Goal: Task Accomplishment & Management: Complete application form

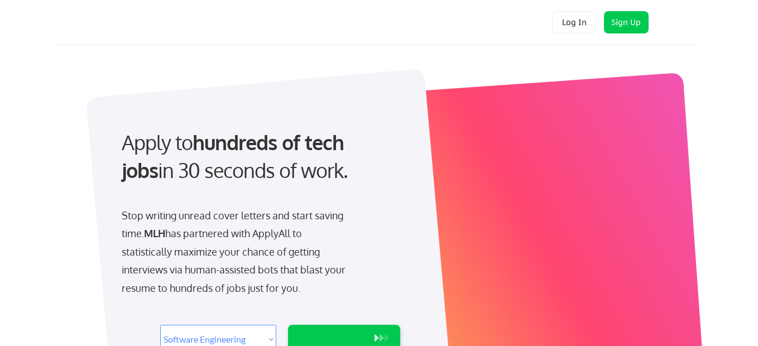
select select ""engineering""
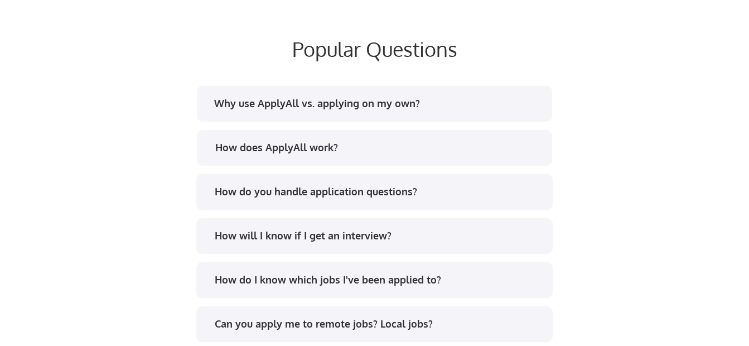
scroll to position [1451, 0]
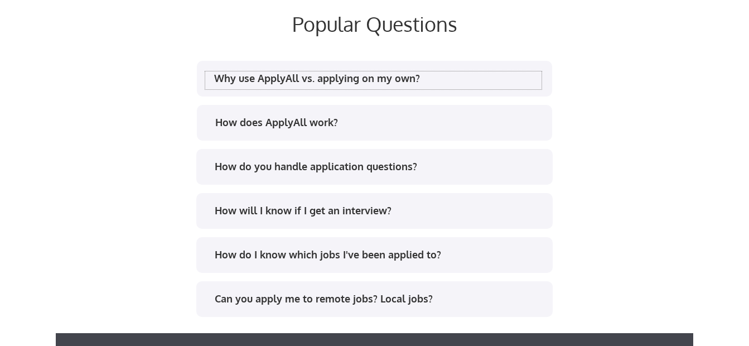
click at [273, 81] on div "Why use ApplyAll vs. applying on my own?" at bounding box center [378, 78] width 328 height 14
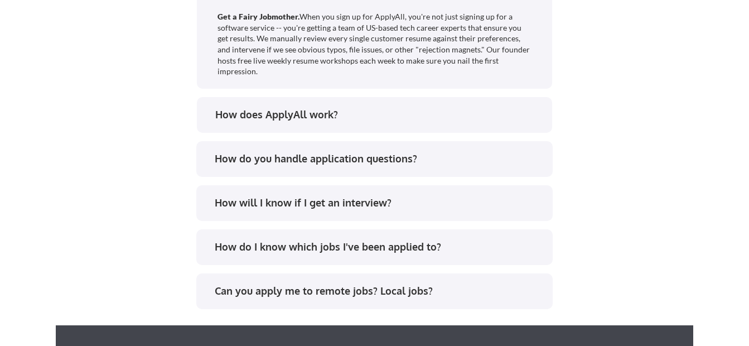
scroll to position [1730, 0]
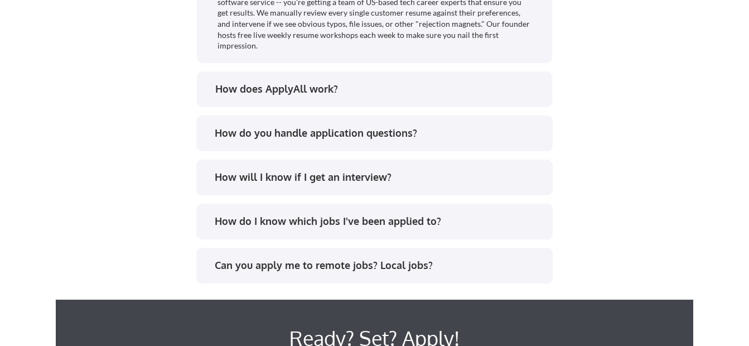
click at [273, 82] on div "How does ApplyAll work?" at bounding box center [379, 89] width 328 height 14
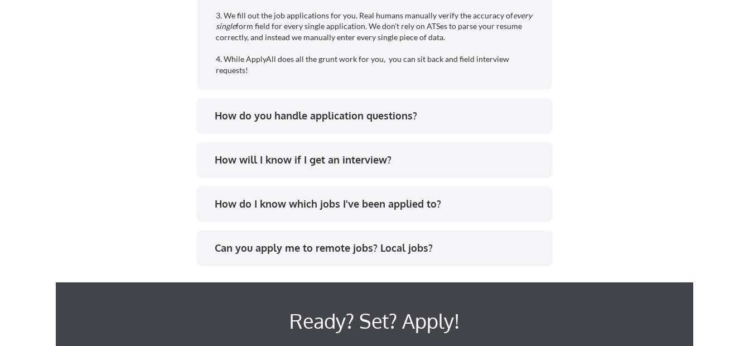
scroll to position [1897, 0]
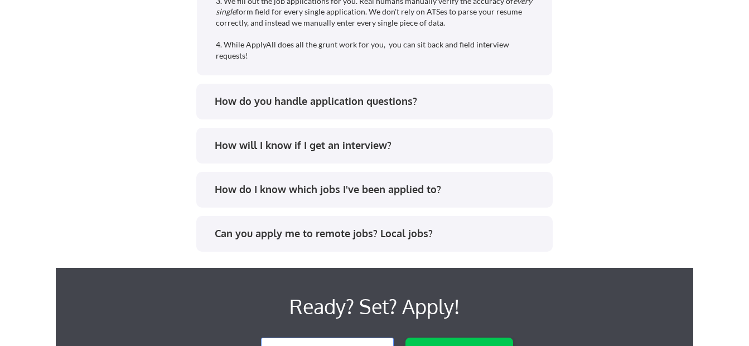
click at [306, 108] on div "How do you handle application questions?" at bounding box center [379, 101] width 328 height 14
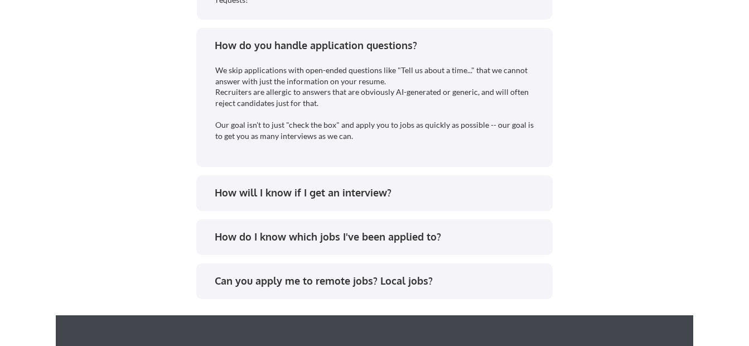
scroll to position [2009, 0]
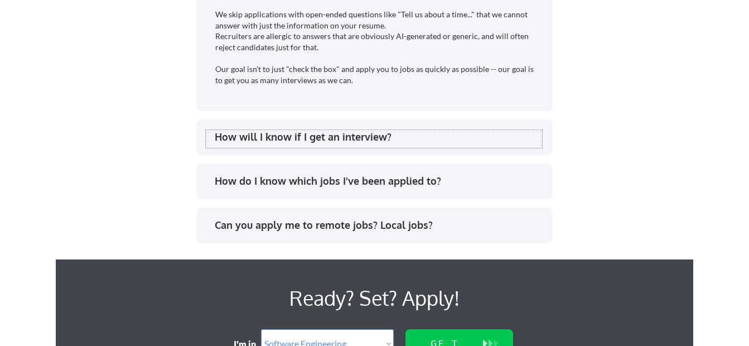
click at [321, 134] on div "How will I know if I get an interview?" at bounding box center [379, 137] width 328 height 14
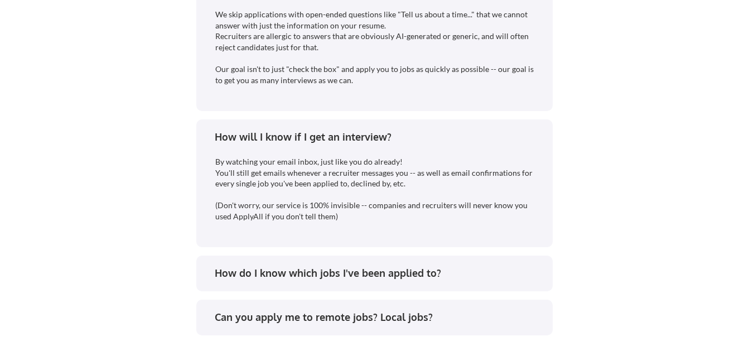
scroll to position [2065, 0]
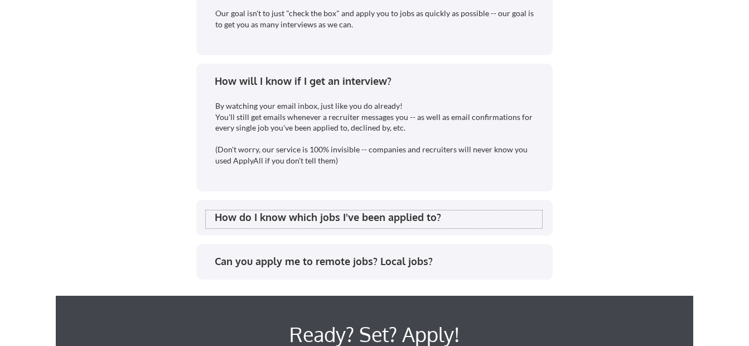
click at [307, 216] on div "How do I know which jobs I've been applied to?" at bounding box center [379, 217] width 328 height 14
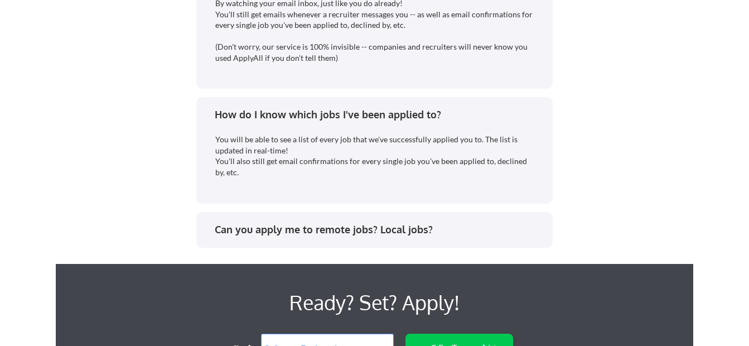
scroll to position [2176, 0]
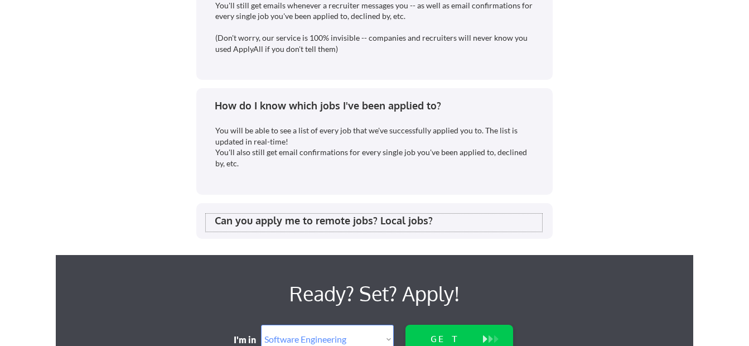
click at [301, 222] on div "Can you apply me to remote jobs? Local jobs?" at bounding box center [379, 221] width 328 height 14
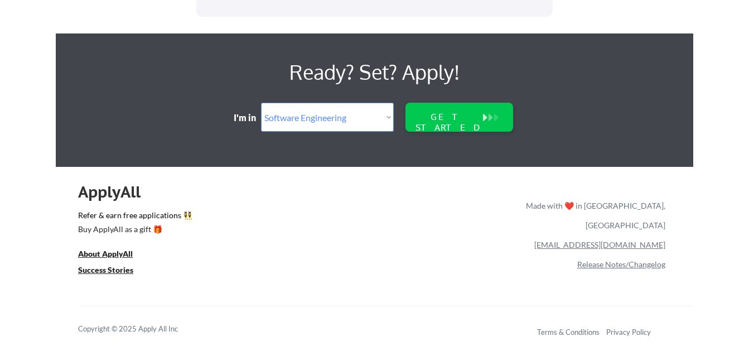
scroll to position [2572, 0]
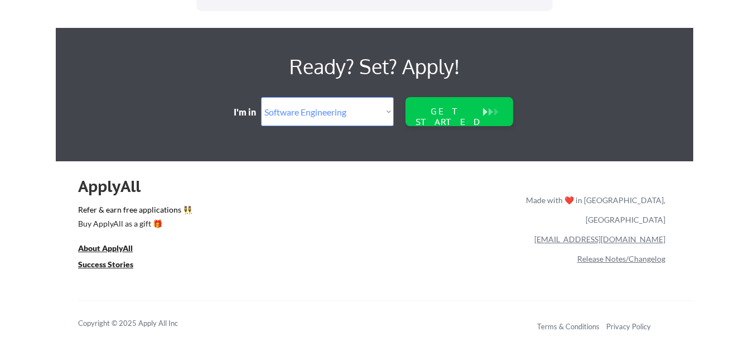
click at [109, 195] on div "ApplyAll" at bounding box center [115, 186] width 75 height 19
click at [107, 246] on u "About ApplyAll" at bounding box center [105, 247] width 55 height 9
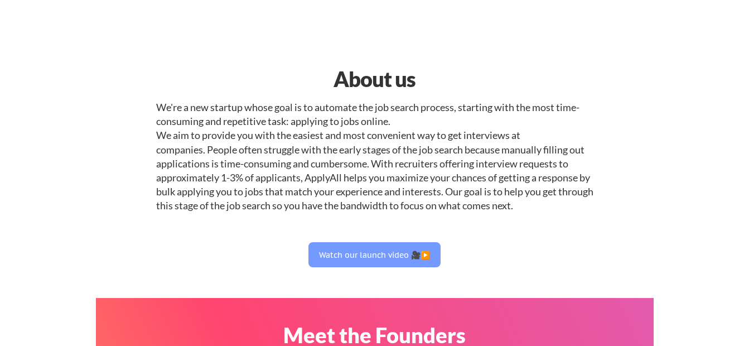
select select ""engineering""
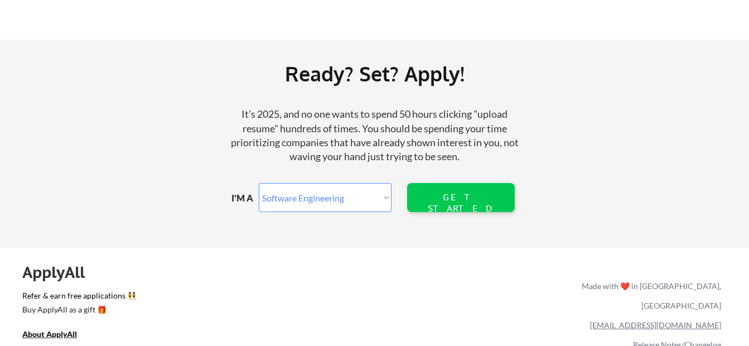
scroll to position [1391, 0]
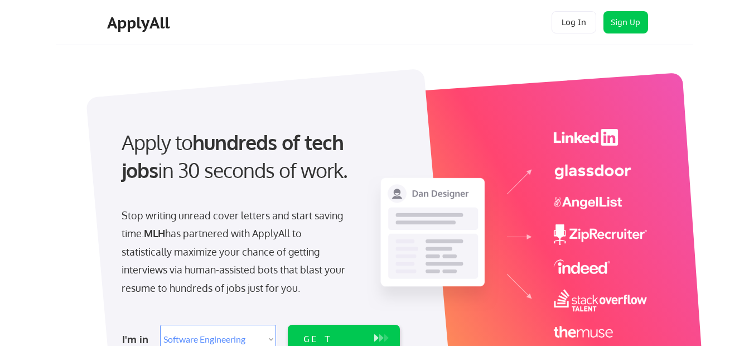
select select ""engineering""
click at [620, 22] on button "Sign Up" at bounding box center [626, 22] width 45 height 22
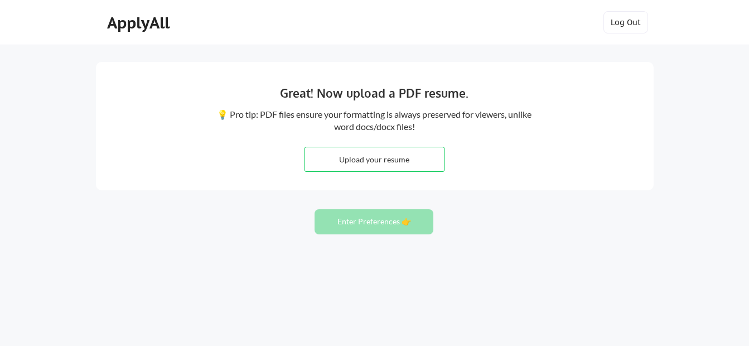
scroll to position [9, 0]
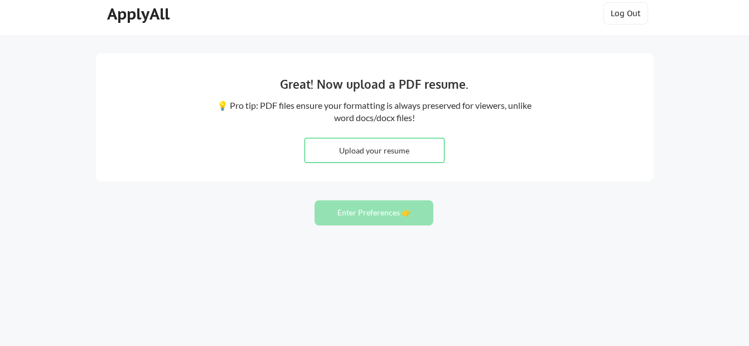
click at [390, 156] on input "file" at bounding box center [374, 150] width 139 height 24
type input "C:\fakepath\MeeraliNaseet_CE2018-22_MBA2022-24_Resume.pdf"
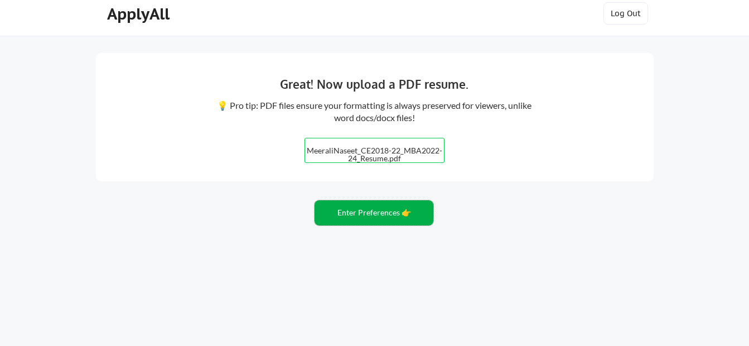
click at [381, 211] on button "Enter Preferences 👉" at bounding box center [374, 212] width 119 height 25
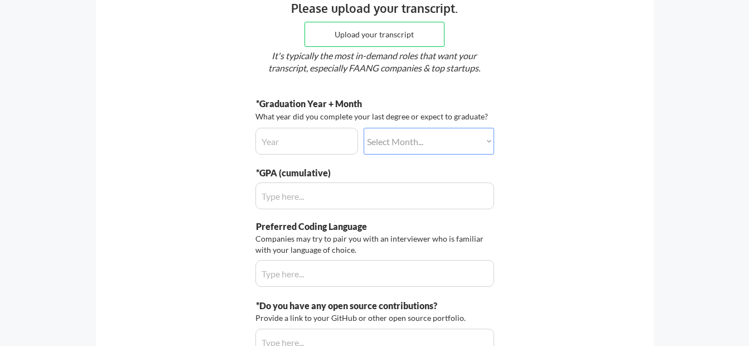
scroll to position [156, 0]
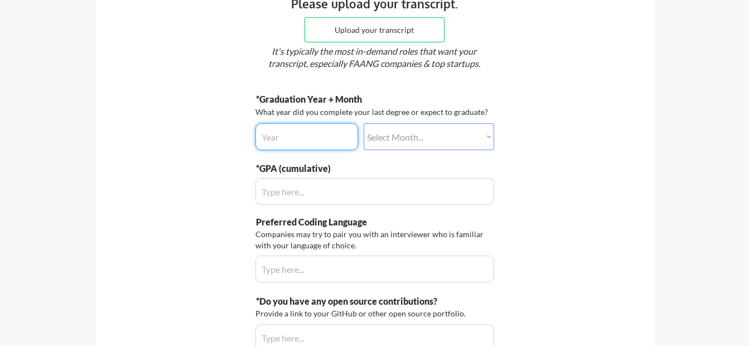
click at [334, 138] on input "input" at bounding box center [307, 136] width 103 height 27
type input "2024"
click at [405, 143] on select "Select Month... January February March April May June July August September Oct…" at bounding box center [429, 136] width 131 height 27
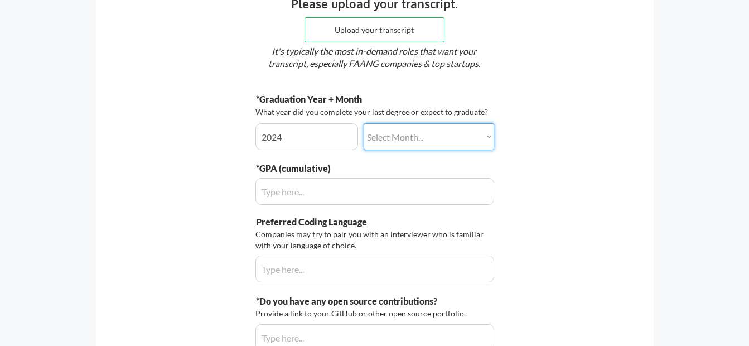
select select ""june""
click at [364, 123] on select "Select Month... January February March April May June July August September Oct…" at bounding box center [429, 136] width 131 height 27
click at [307, 186] on input "input" at bounding box center [375, 191] width 239 height 27
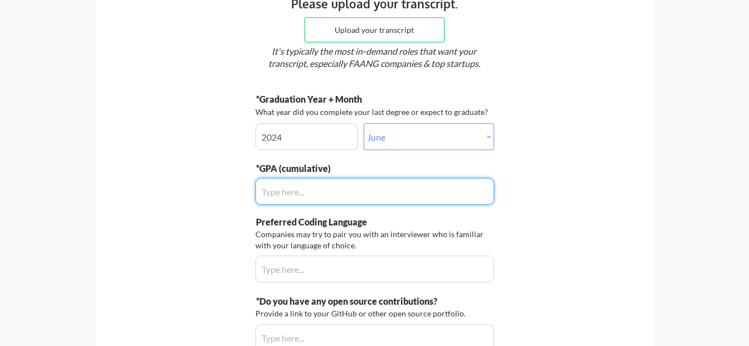
click at [307, 186] on input "input" at bounding box center [375, 191] width 239 height 27
type input "4.2"
click at [292, 198] on input "input" at bounding box center [375, 191] width 239 height 27
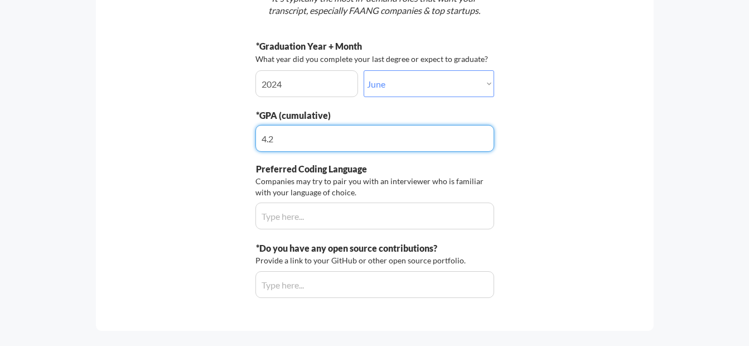
scroll to position [268, 0]
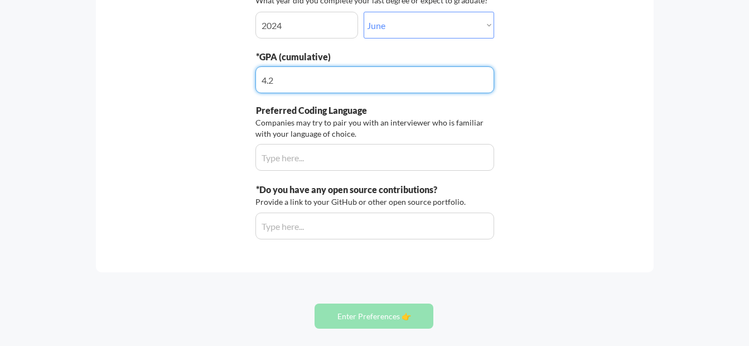
click at [287, 157] on input "input" at bounding box center [375, 157] width 239 height 27
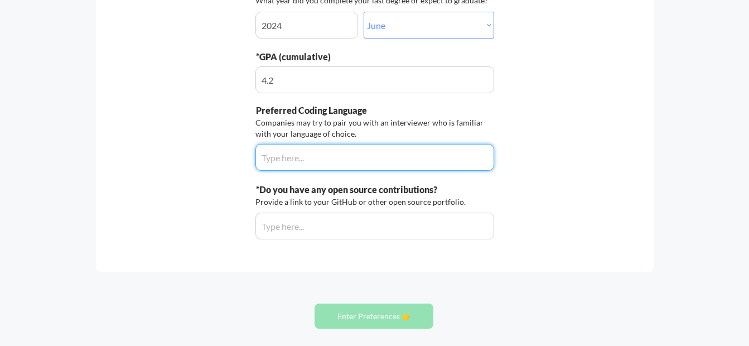
click at [287, 157] on input "input" at bounding box center [375, 157] width 239 height 27
type input "c"
type input "C++, MySQL, Python"
click at [335, 217] on input "input" at bounding box center [375, 226] width 239 height 27
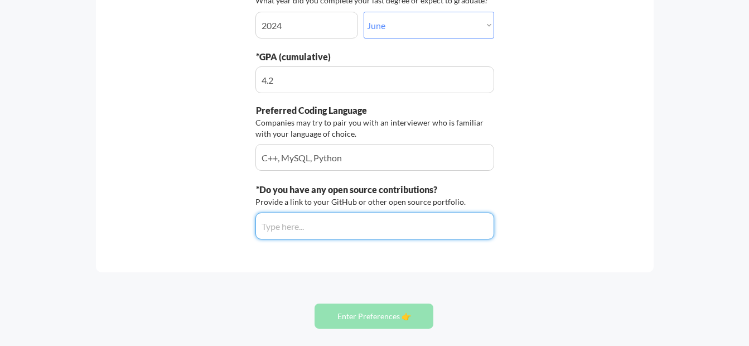
paste input "https://github.com/MeeraliN"
type input "https://github.com/MeeraliN"
click at [364, 324] on button "Enter Preferences 👉" at bounding box center [374, 316] width 119 height 25
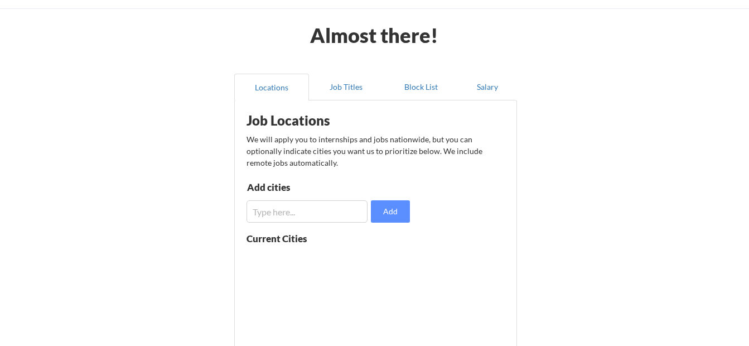
scroll to position [56, 0]
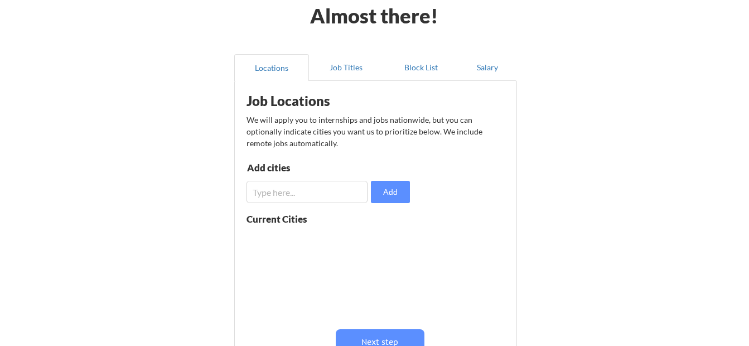
click at [343, 177] on div "Add cities Add" at bounding box center [330, 183] width 167 height 40
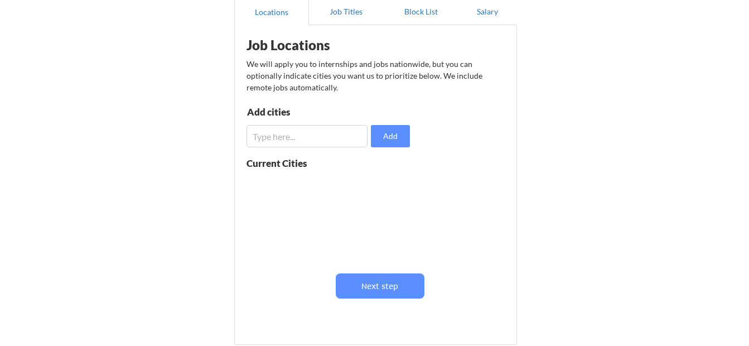
scroll to position [1, 0]
click at [325, 142] on input "input" at bounding box center [307, 136] width 121 height 22
type input "remote"
click at [381, 263] on div "Current Cities" at bounding box center [328, 213] width 163 height 111
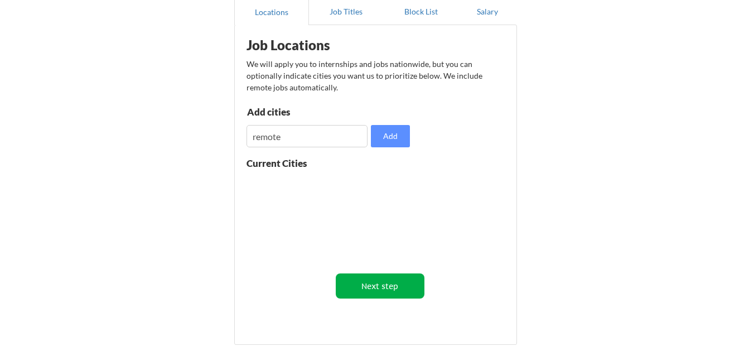
click at [382, 287] on button "Next step" at bounding box center [380, 285] width 89 height 25
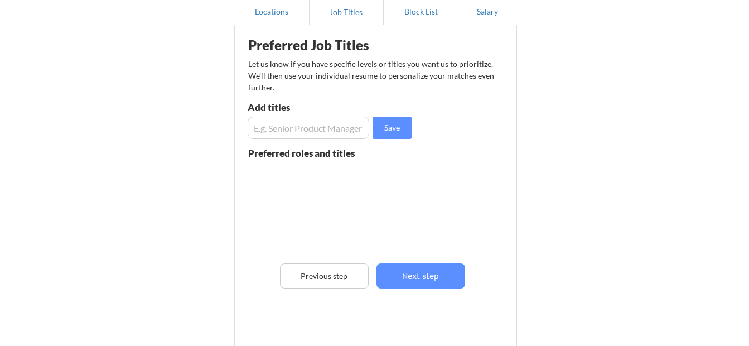
click at [288, 122] on input "input" at bounding box center [309, 128] width 122 height 22
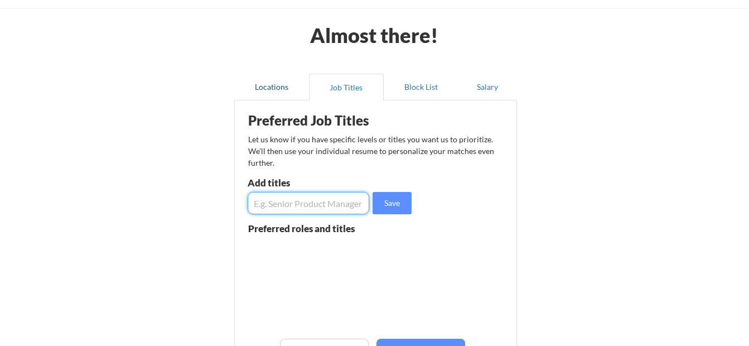
scroll to position [56, 0]
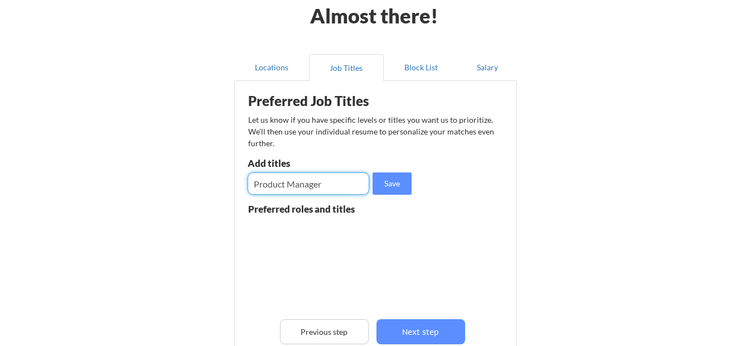
type input "Product Manager"
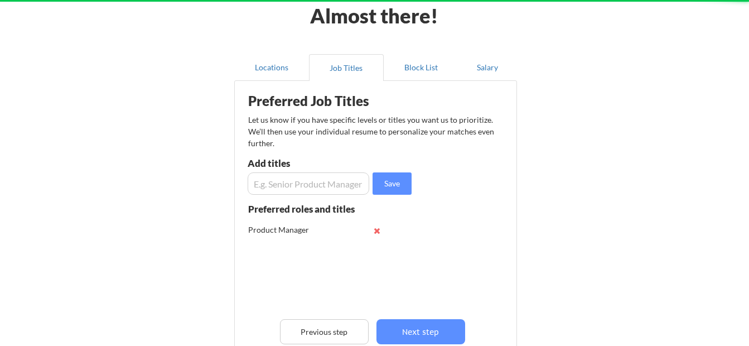
click at [286, 182] on input "input" at bounding box center [309, 183] width 122 height 22
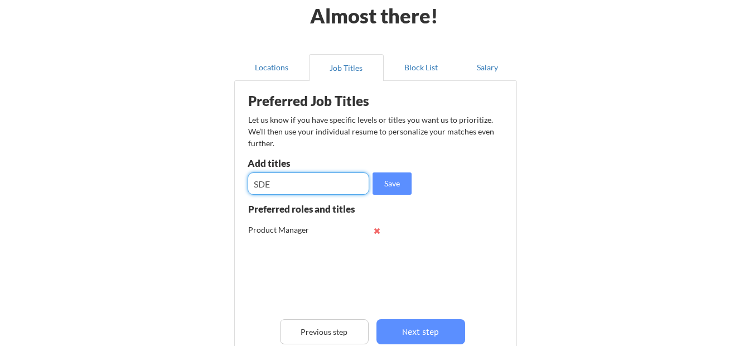
type input "SDE"
click at [286, 182] on input "input" at bounding box center [309, 183] width 122 height 22
type input "Program Manager"
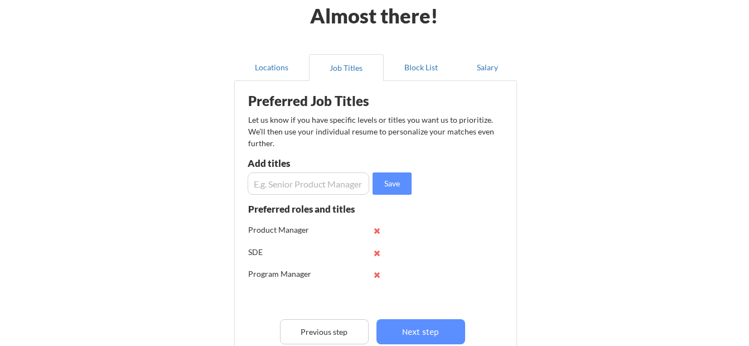
click at [286, 182] on input "input" at bounding box center [309, 183] width 122 height 22
type input "Team Lead"
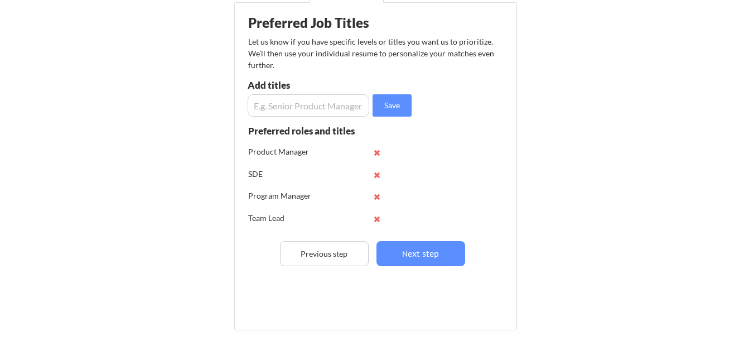
scroll to position [112, 0]
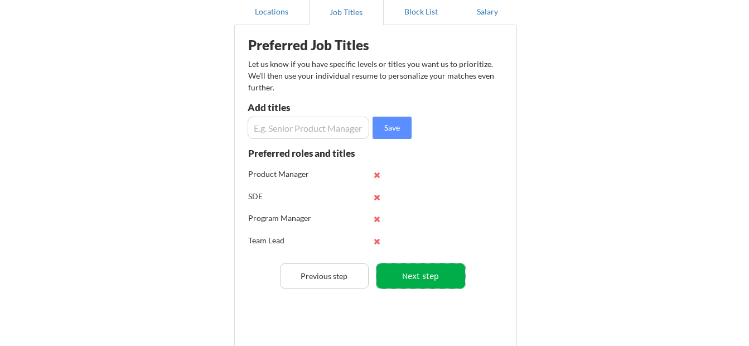
click at [432, 270] on button "Next step" at bounding box center [421, 275] width 89 height 25
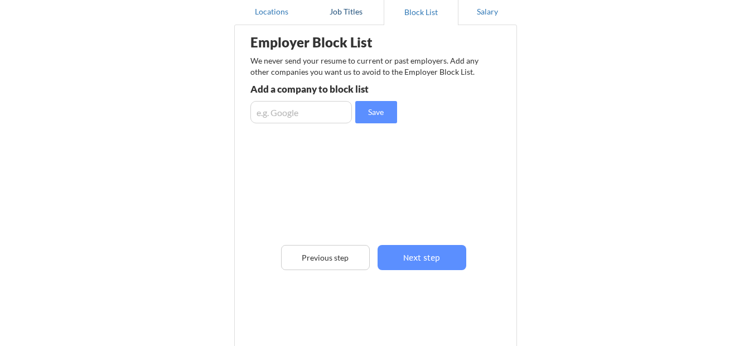
click at [360, 23] on button "Job Titles" at bounding box center [346, 11] width 75 height 27
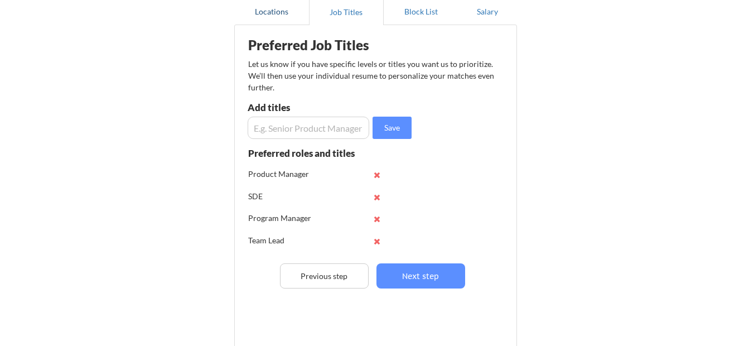
click at [284, 22] on button "Locations" at bounding box center [271, 11] width 75 height 27
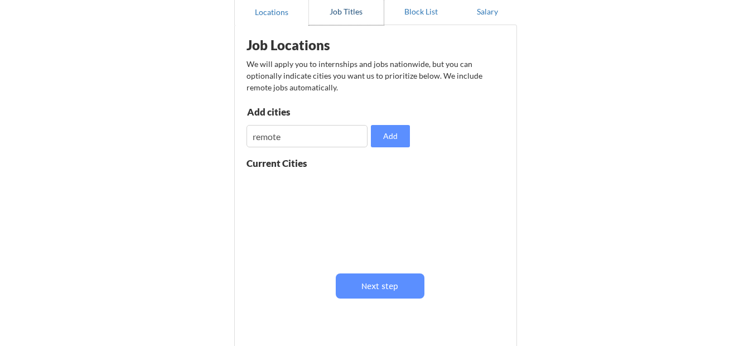
click at [358, 20] on button "Job Titles" at bounding box center [346, 11] width 75 height 27
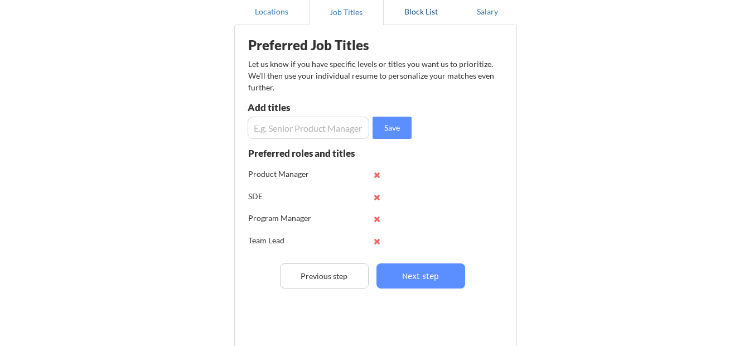
click at [408, 18] on button "Block List" at bounding box center [421, 11] width 75 height 27
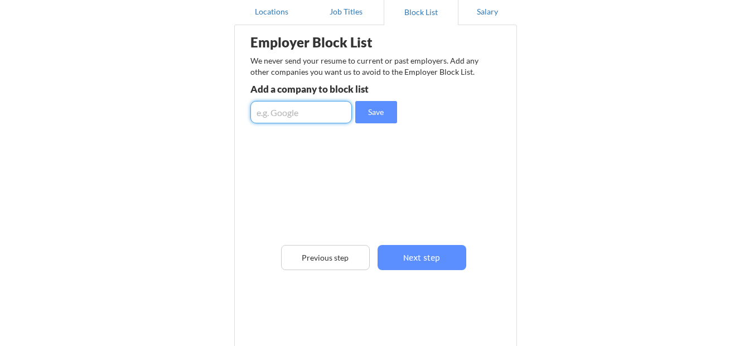
click at [328, 108] on input "input" at bounding box center [302, 112] width 102 height 22
type input "bacancy"
click at [328, 108] on input "input" at bounding box center [302, 112] width 102 height 22
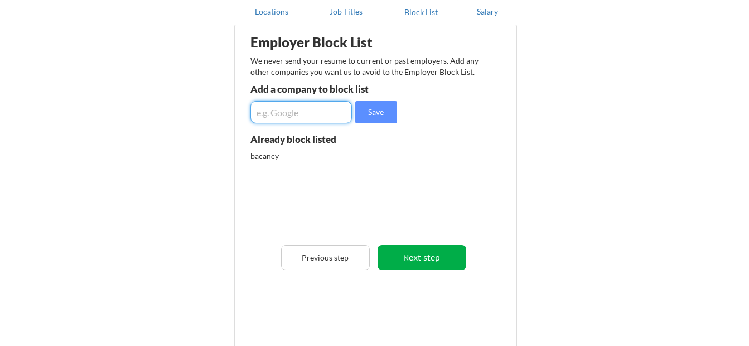
click at [412, 261] on button "Next step" at bounding box center [422, 257] width 89 height 25
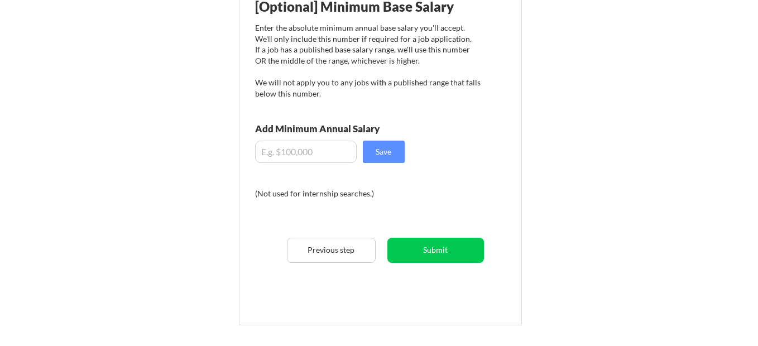
scroll to position [167, 0]
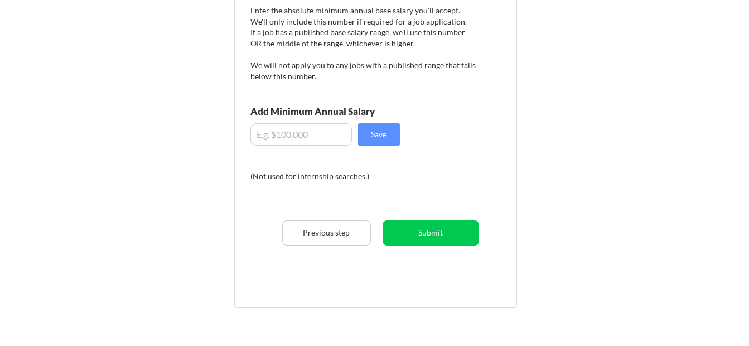
click at [345, 135] on input "input" at bounding box center [302, 134] width 102 height 22
type input "$100,000"
click at [375, 138] on button "Save" at bounding box center [379, 134] width 42 height 22
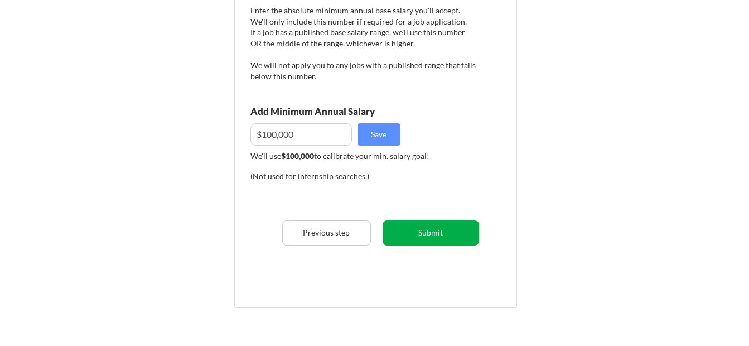
click at [417, 228] on button "Submit" at bounding box center [431, 232] width 97 height 25
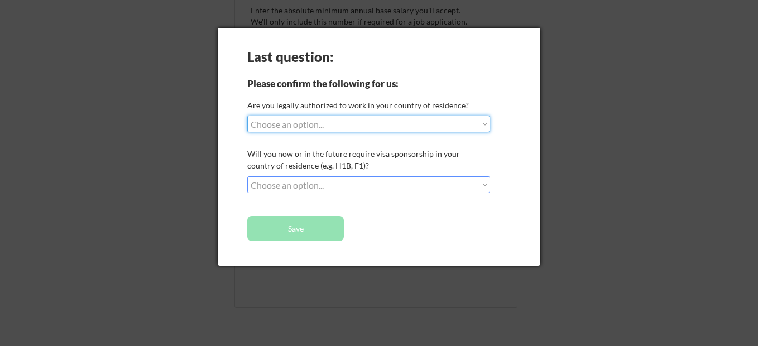
click at [349, 128] on select "Choose an option... Yes, I am a US Citizen Yes, I am a Canadian Citizen Yes, I …" at bounding box center [368, 124] width 243 height 17
select select ""no__i_am_not__yet__authorized""
click at [247, 116] on select "Choose an option... Yes, I am a US Citizen Yes, I am a Canadian Citizen Yes, I …" at bounding box center [368, 124] width 243 height 17
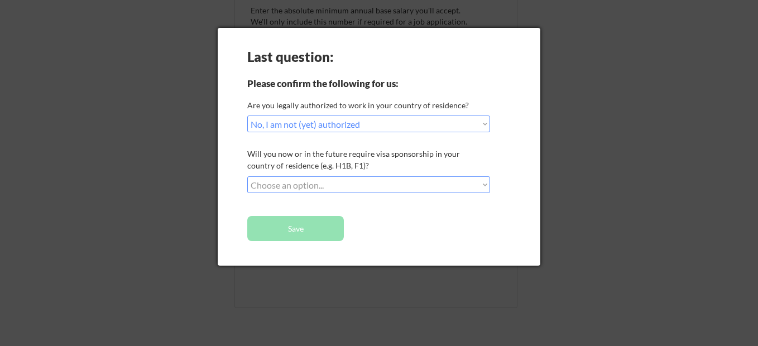
click at [359, 180] on select "Choose an option... No, I will not need sponsorship Yes, I will need sponsorship" at bounding box center [368, 184] width 243 height 17
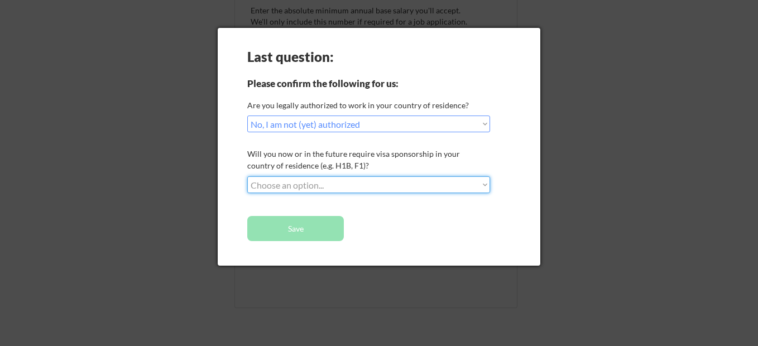
click at [359, 180] on select "Choose an option... No, I will not need sponsorship Yes, I will need sponsorship" at bounding box center [368, 184] width 243 height 17
select select ""yes__i_will_need_sponsorship""
click at [247, 176] on select "Choose an option... No, I will not need sponsorship Yes, I will need sponsorship" at bounding box center [368, 184] width 243 height 17
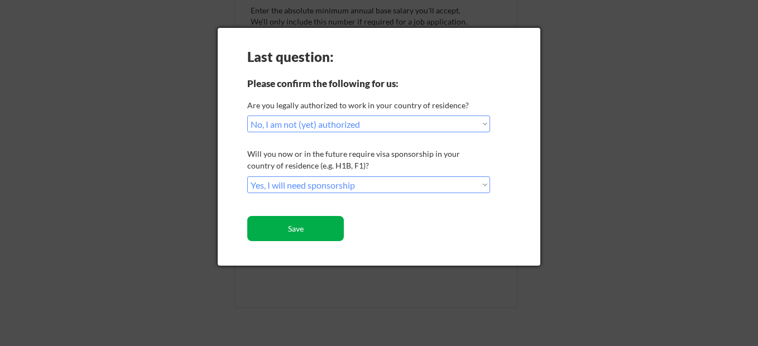
click at [325, 222] on button "Save" at bounding box center [295, 228] width 97 height 25
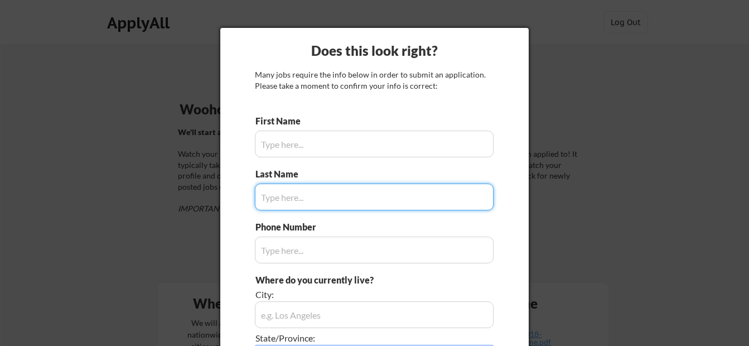
type input "Meerali"
type input "+91 9265408610"
type input "Rajkot"
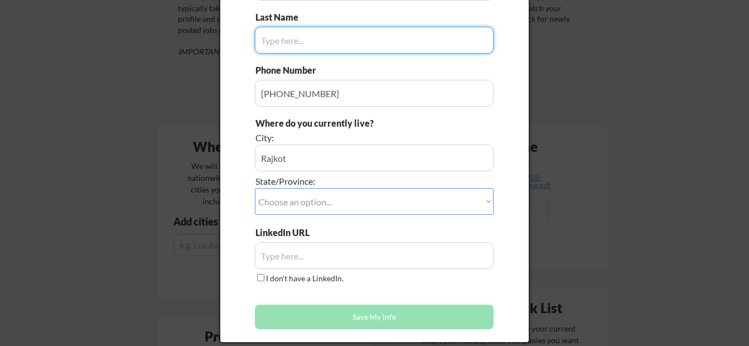
scroll to position [56, 0]
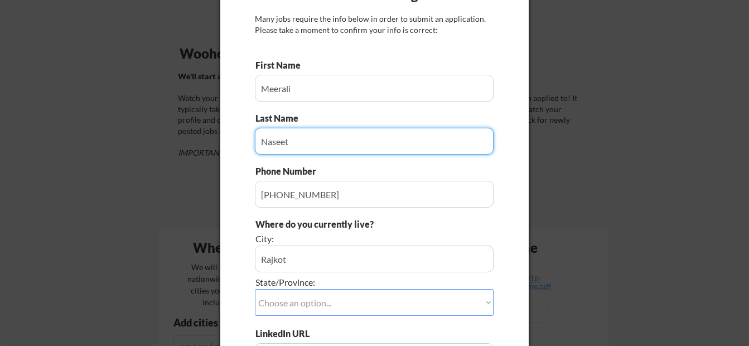
type input "Naseet"
click at [280, 197] on input "input" at bounding box center [374, 194] width 239 height 27
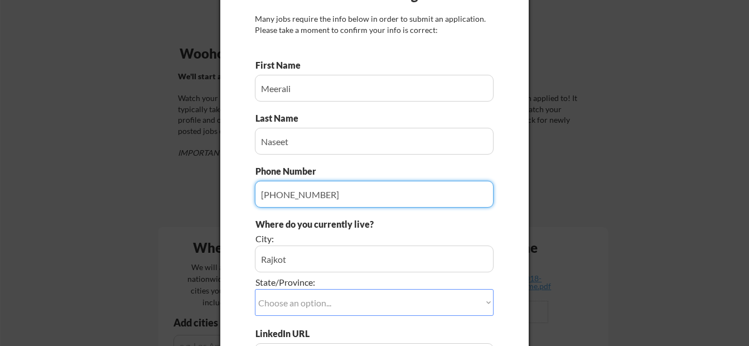
click at [317, 257] on input "input" at bounding box center [374, 259] width 239 height 27
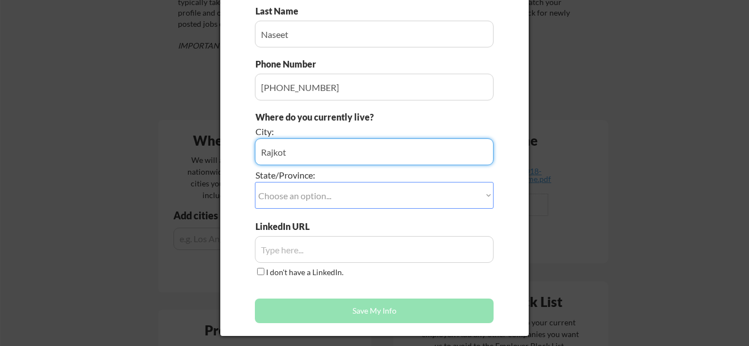
scroll to position [167, 0]
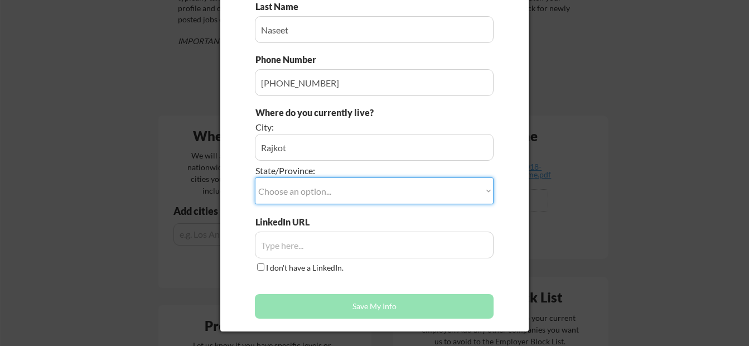
click at [299, 184] on select "Choose an option... Other/Not Applicable Alabama Alaska Alberta Arizona Arkansa…" at bounding box center [374, 190] width 239 height 27
click at [315, 214] on div "Where do you currently live? City: State/Province: Choose an option... Other/No…" at bounding box center [374, 161] width 239 height 109
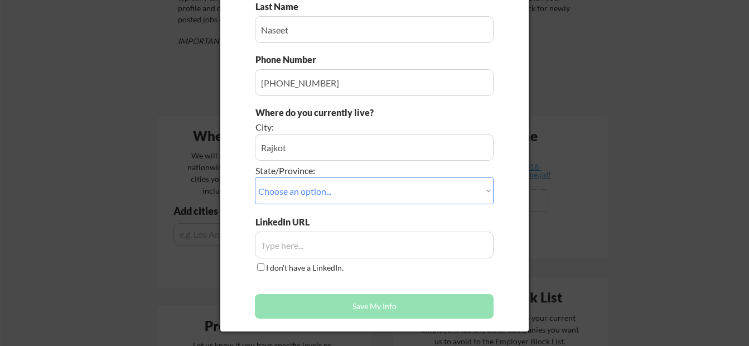
click at [306, 186] on select "Choose an option... Other/Not Applicable Alabama Alaska Alberta Arizona Arkansa…" at bounding box center [374, 190] width 239 height 27
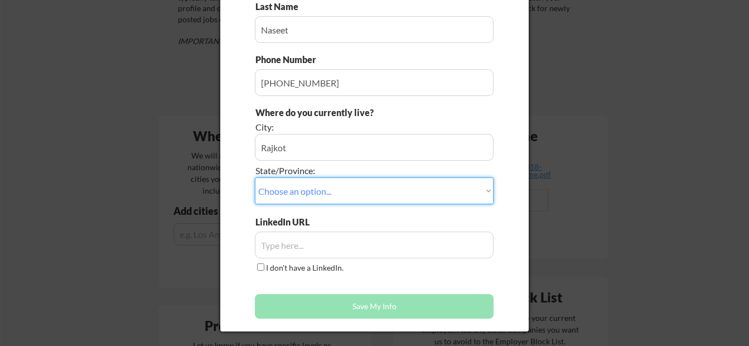
select select ""Other/Not Applicable""
click at [255, 177] on select "Choose an option... Other/Not Applicable Alabama Alaska Alberta Arizona Arkansa…" at bounding box center [374, 190] width 239 height 27
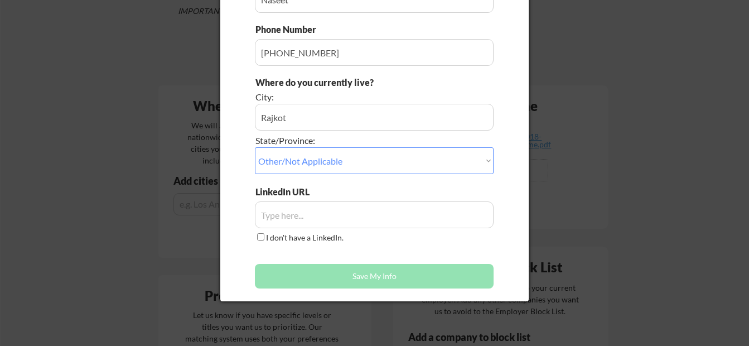
scroll to position [223, 0]
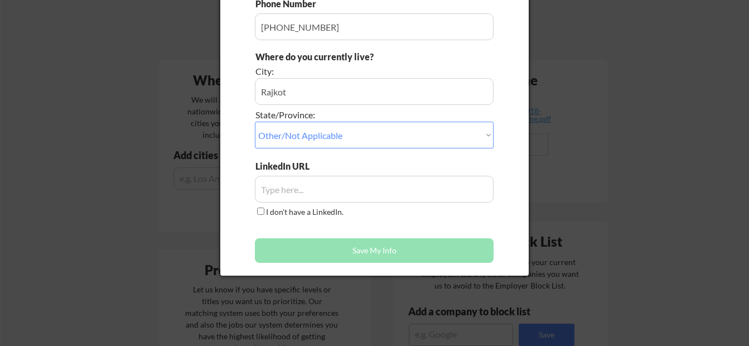
click at [310, 181] on input "input" at bounding box center [374, 189] width 239 height 27
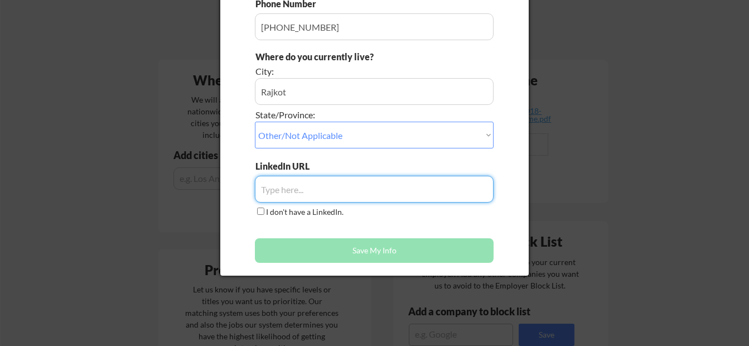
paste input "https://www.linkedin.com/in/missmeerali/"
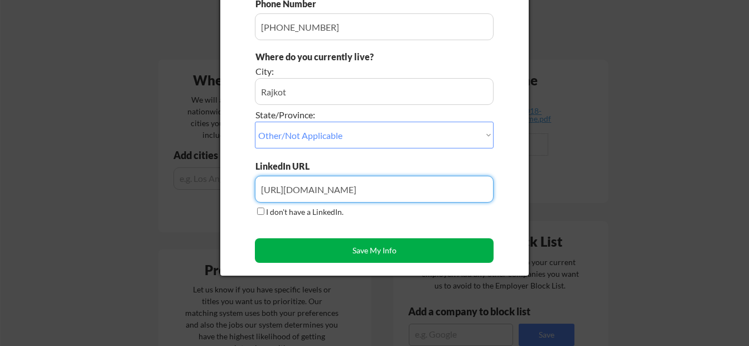
type input "https://www.linkedin.com/in/missmeerali/"
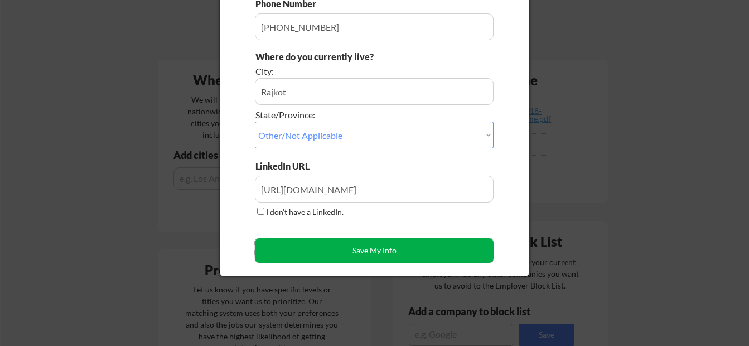
click at [378, 254] on button "Save My Info" at bounding box center [374, 250] width 239 height 25
type input "Rajkot, Other/Not Applicable"
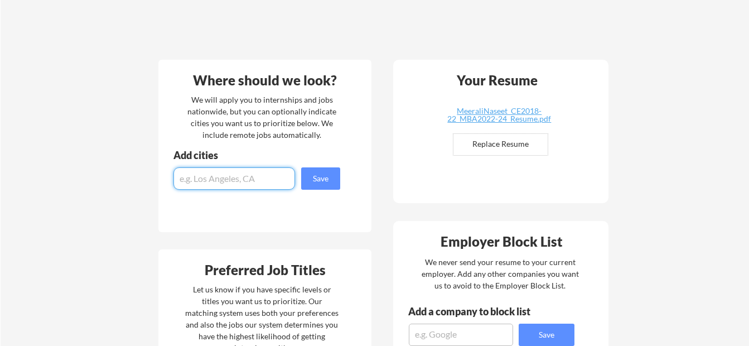
click at [252, 181] on input "input" at bounding box center [235, 178] width 122 height 22
type input "remote, india"
click at [335, 177] on button "Save" at bounding box center [320, 178] width 39 height 22
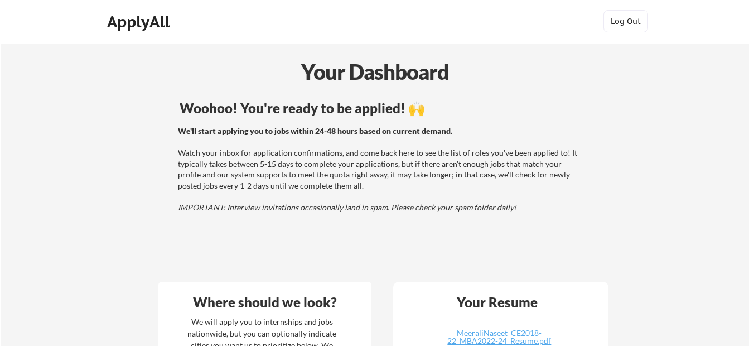
scroll to position [0, 0]
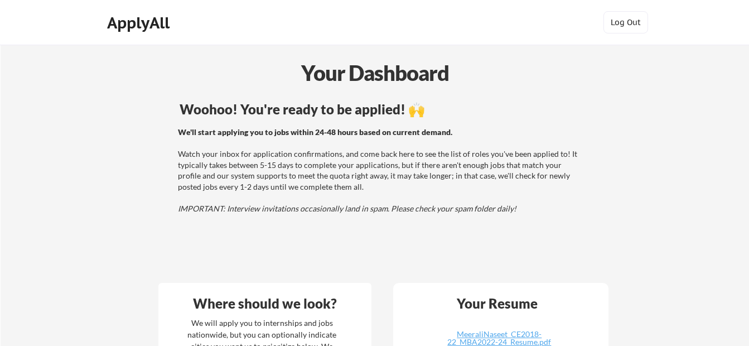
click at [144, 25] on div "ApplyAll" at bounding box center [140, 22] width 66 height 19
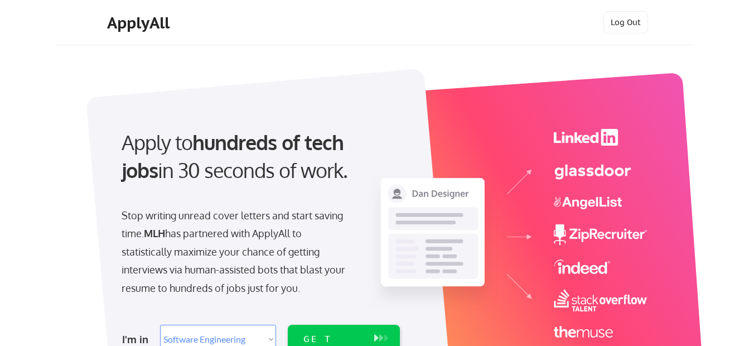
select select ""engineering""
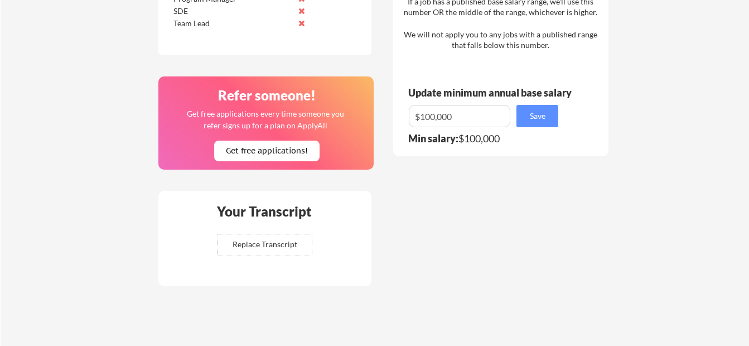
scroll to position [708, 0]
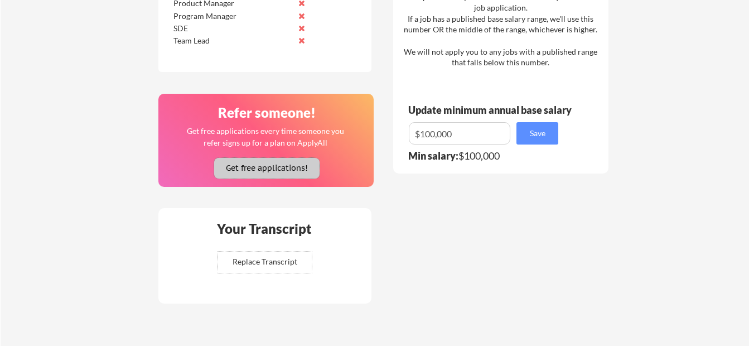
click at [246, 171] on button "Get free applications!" at bounding box center [266, 168] width 105 height 21
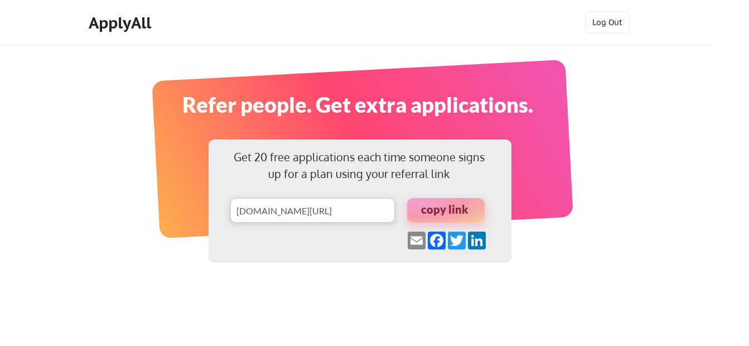
click at [134, 25] on div "ApplyAll" at bounding box center [122, 22] width 66 height 19
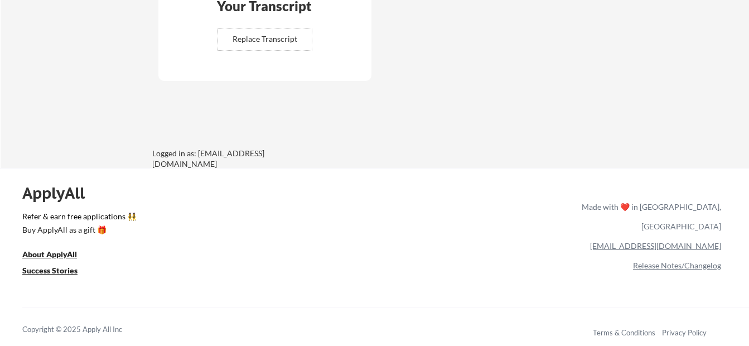
scroll to position [931, 0]
